Goal: Transaction & Acquisition: Purchase product/service

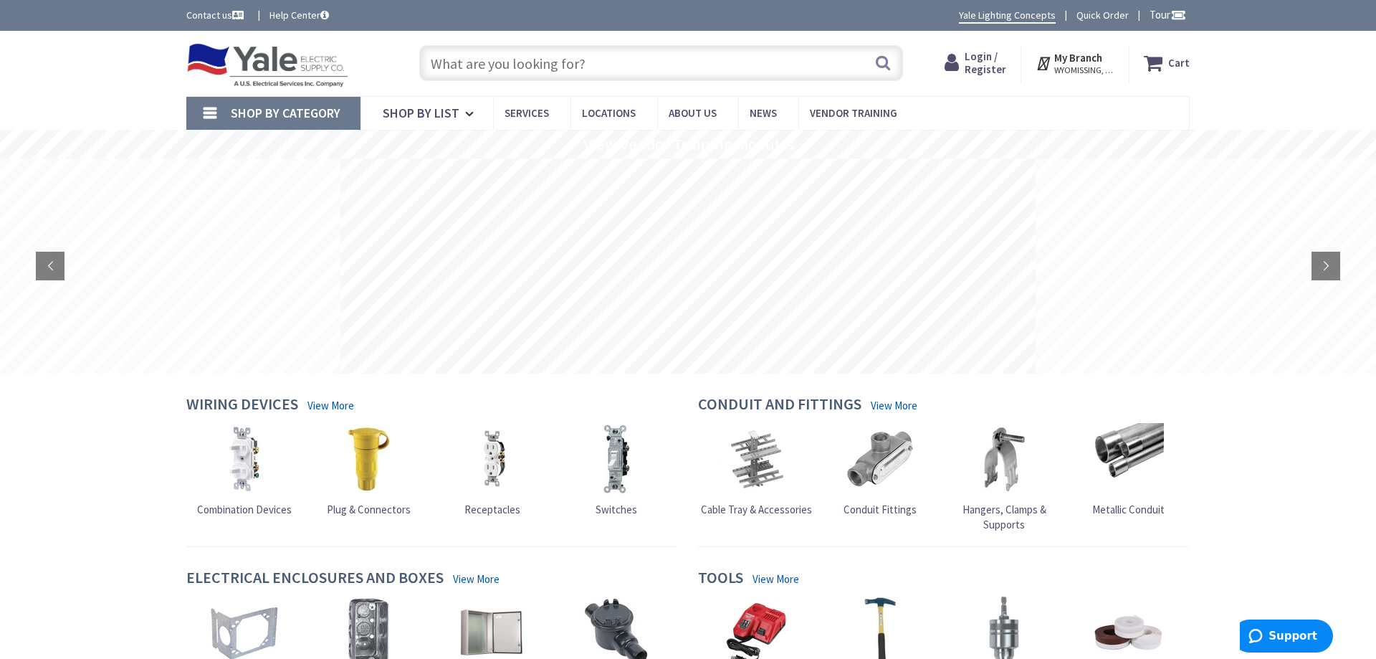
click at [990, 57] on span "Login / Register" at bounding box center [986, 62] width 42 height 27
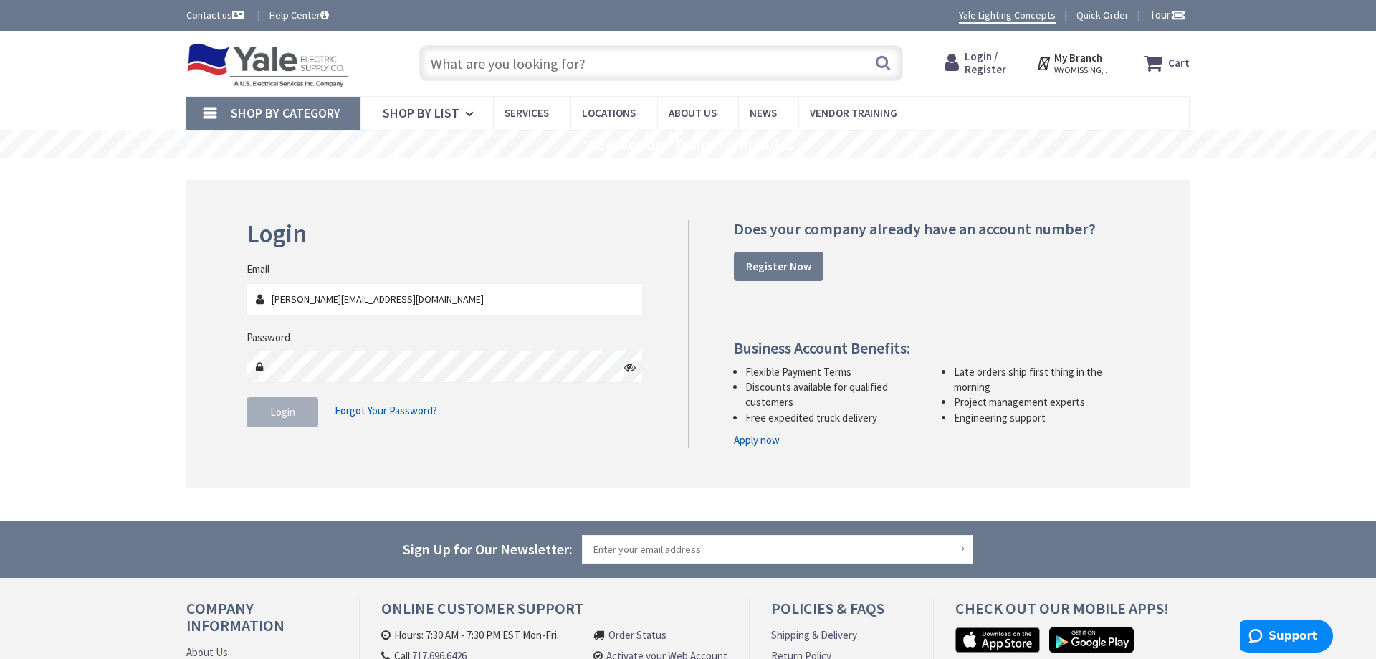
type input "[PERSON_NAME][EMAIL_ADDRESS][DOMAIN_NAME]"
click at [287, 416] on span "Login" at bounding box center [282, 412] width 25 height 14
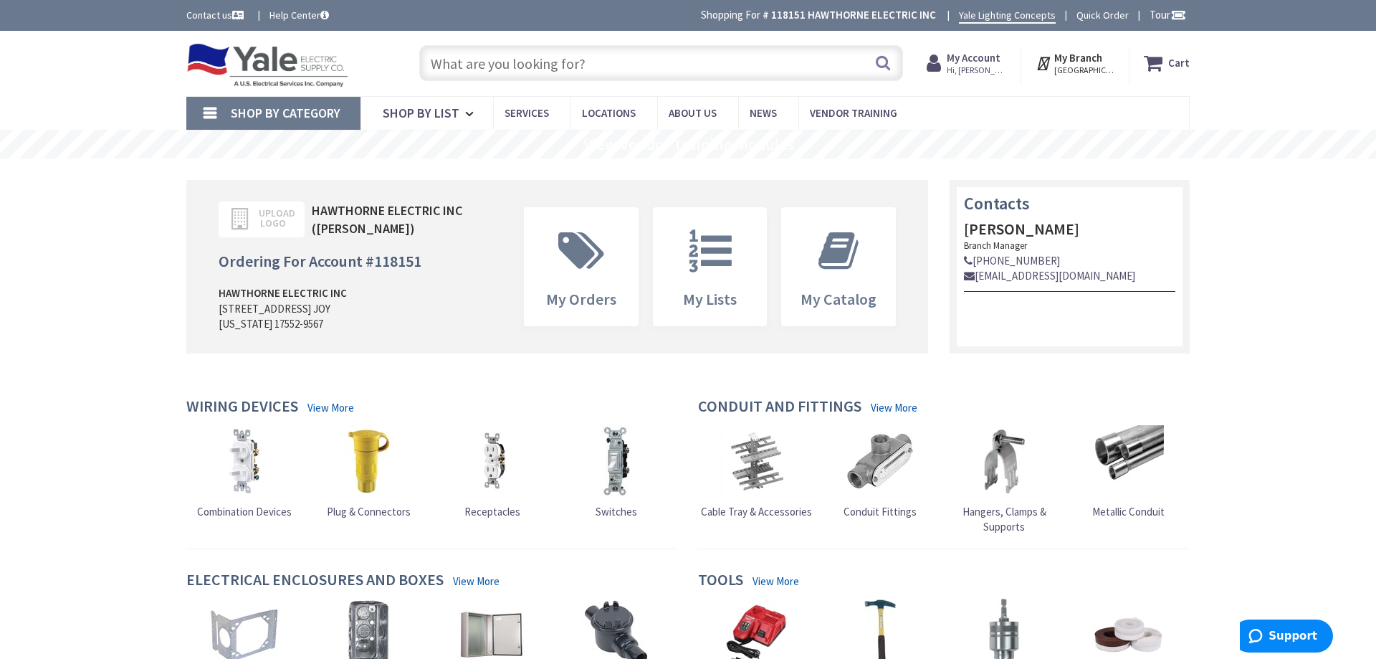
click at [663, 63] on input "text" at bounding box center [661, 63] width 484 height 36
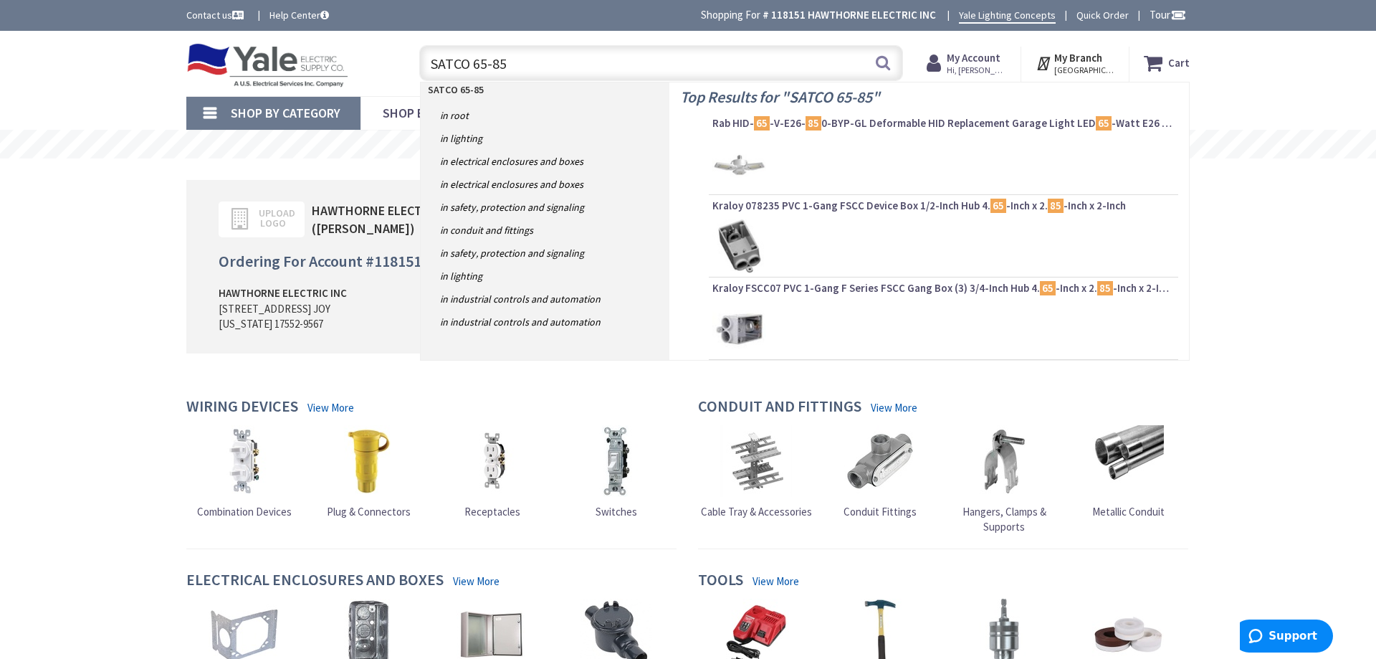
type input "SATCO 65-853"
